Goal: Find specific fact: Find specific fact

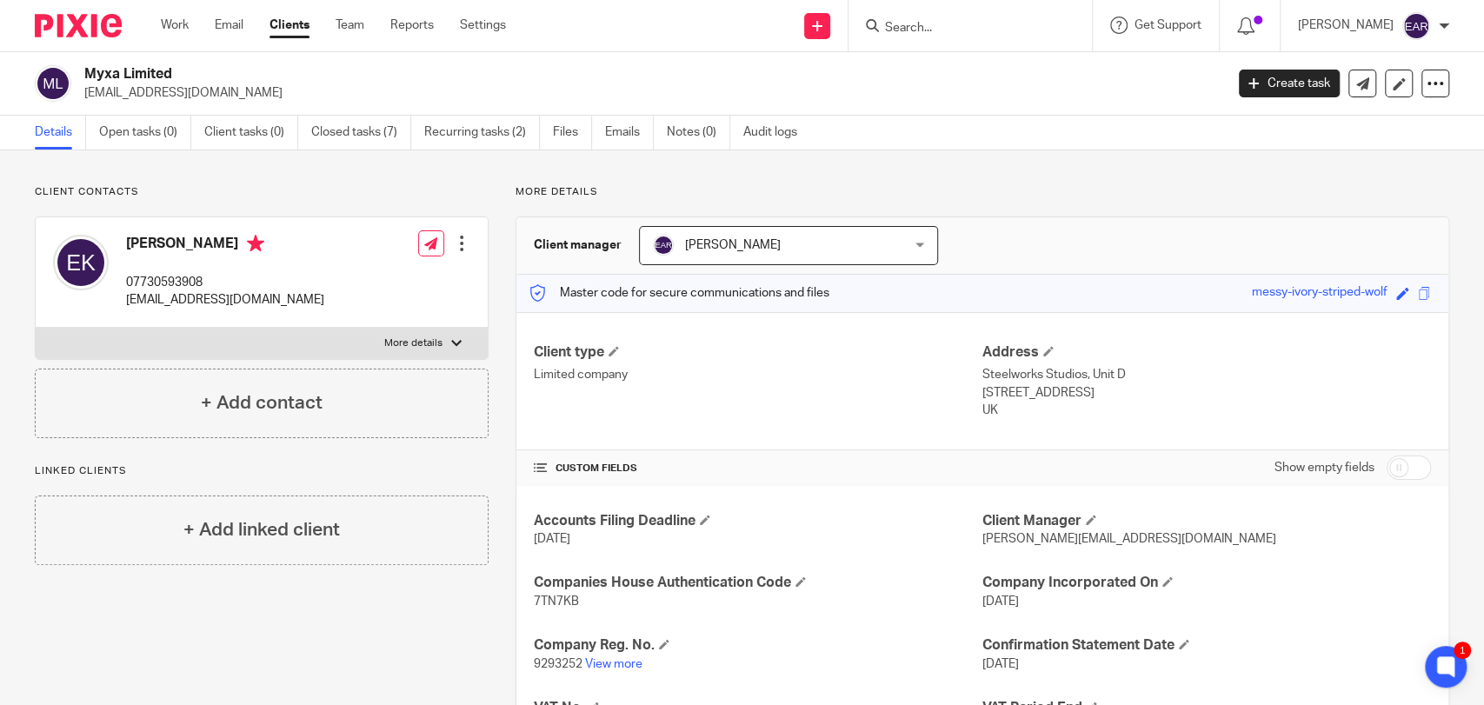
click at [967, 39] on div at bounding box center [970, 25] width 243 height 51
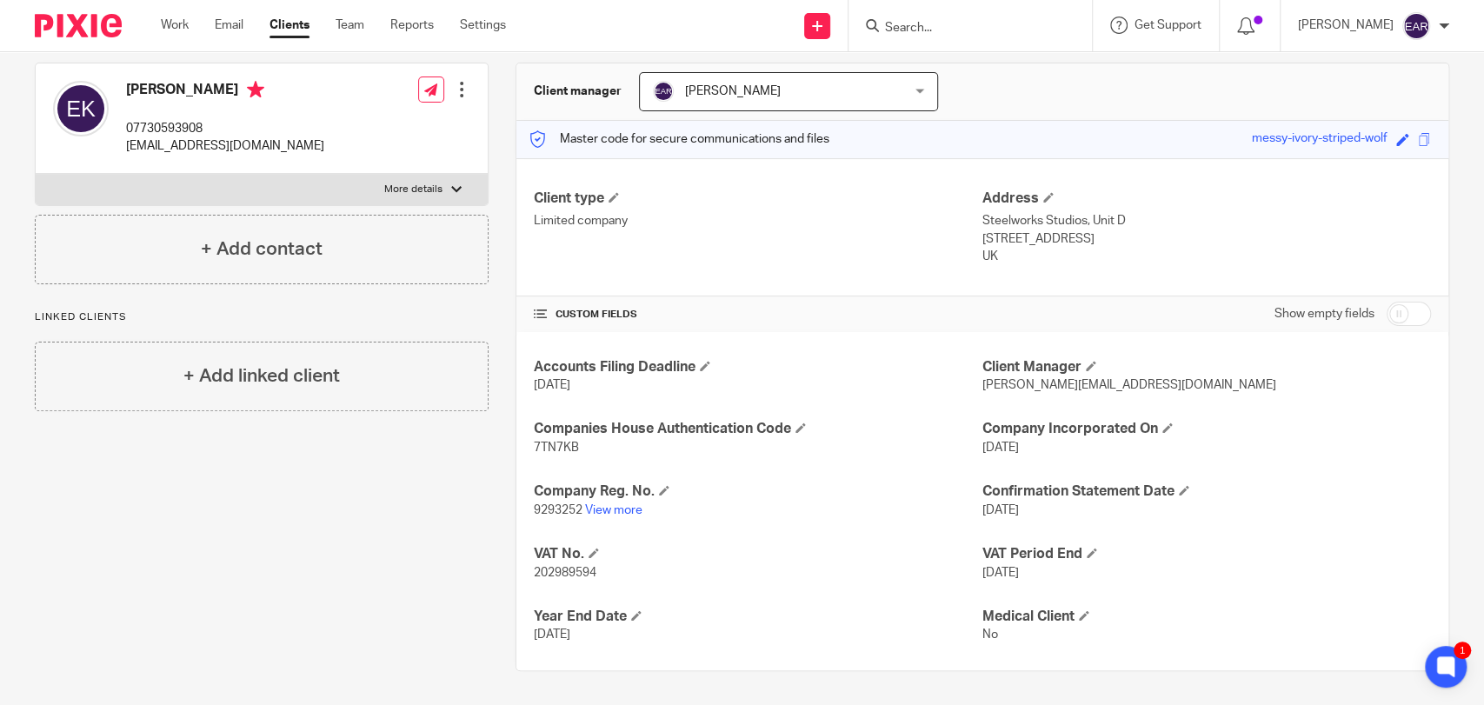
click at [883, 30] on input "Search" at bounding box center [961, 29] width 157 height 16
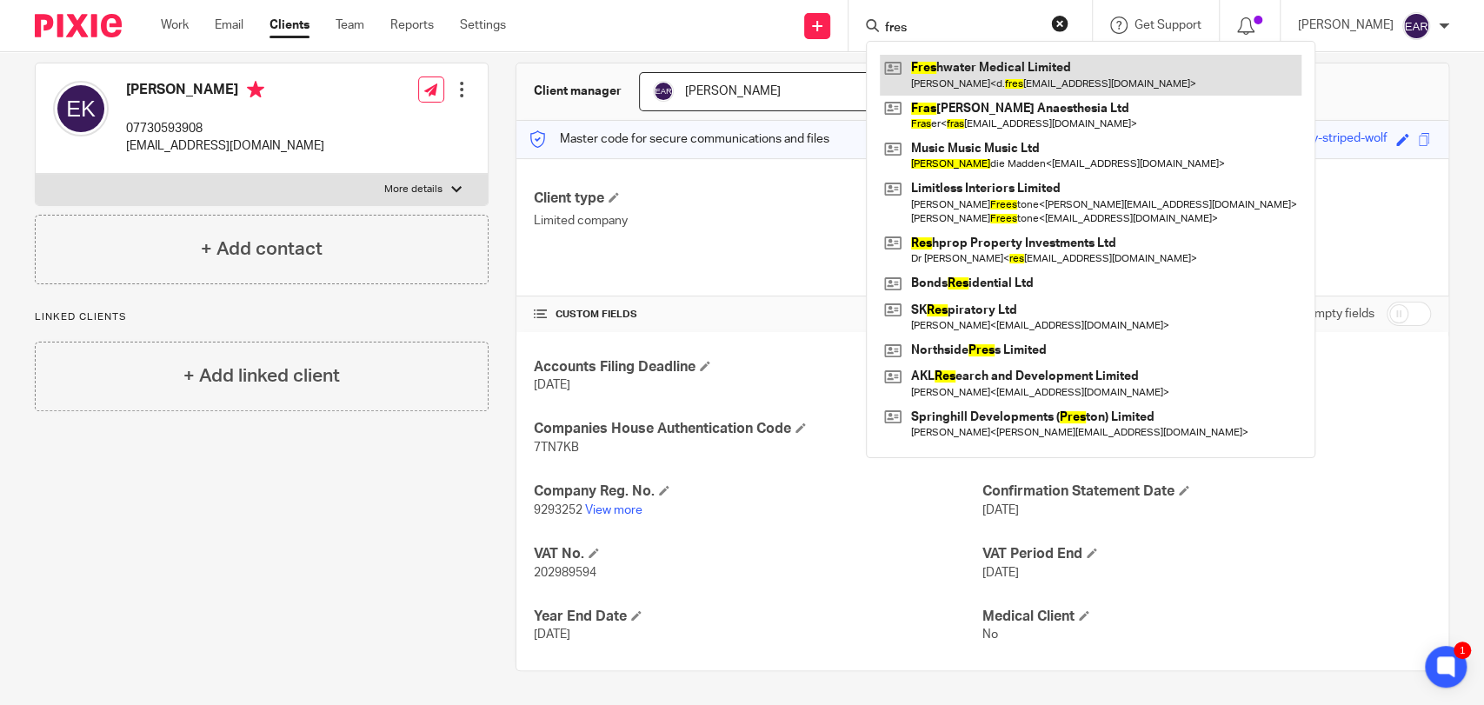
type input "fres"
click at [983, 73] on link at bounding box center [1091, 75] width 422 height 40
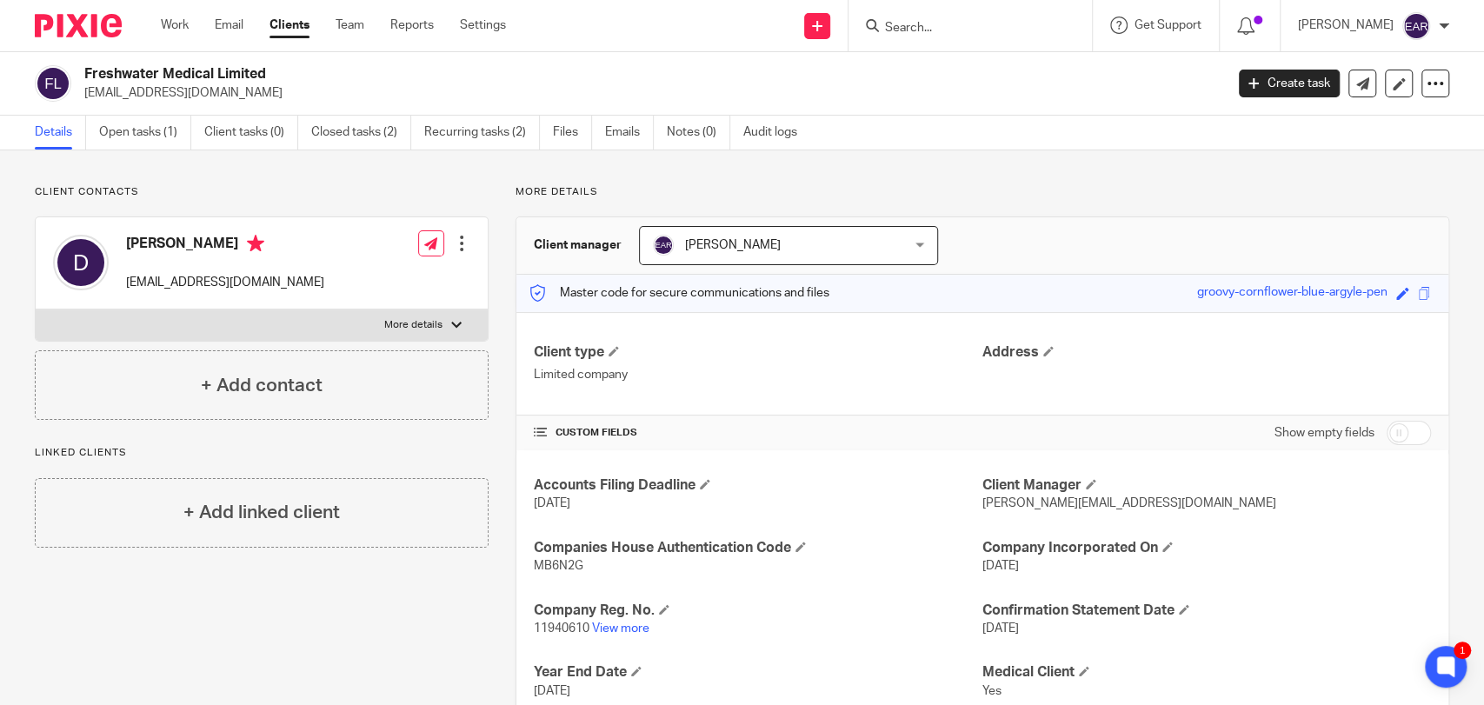
click at [547, 560] on span "MB6N2G" at bounding box center [559, 566] width 50 height 12
click at [549, 560] on span "MB6N2G" at bounding box center [559, 566] width 50 height 12
copy span "MB6N2G"
